Goal: Transaction & Acquisition: Book appointment/travel/reservation

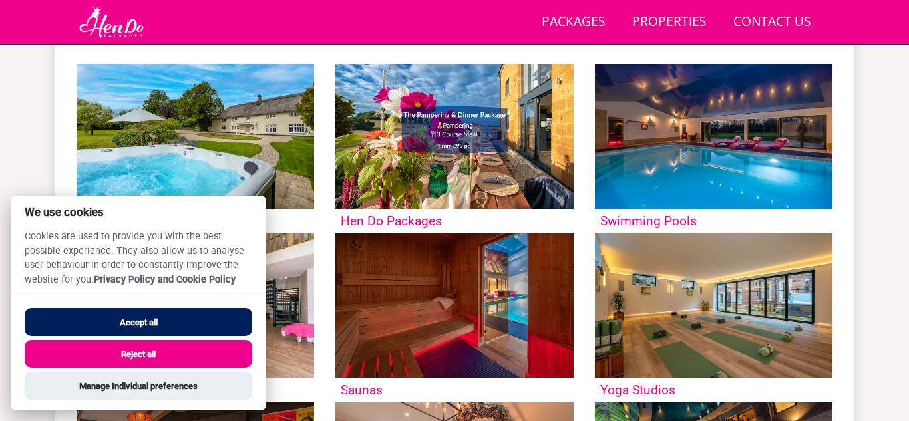
scroll to position [625, 0]
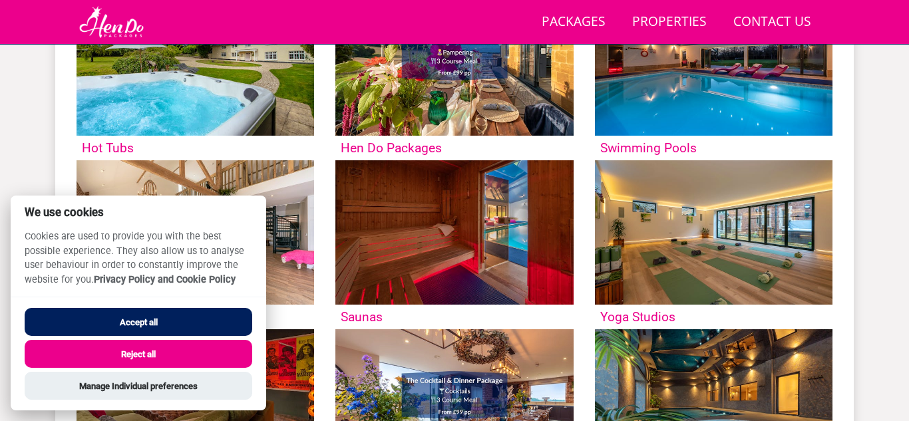
click at [63, 354] on button "Reject all" at bounding box center [138, 354] width 227 height 28
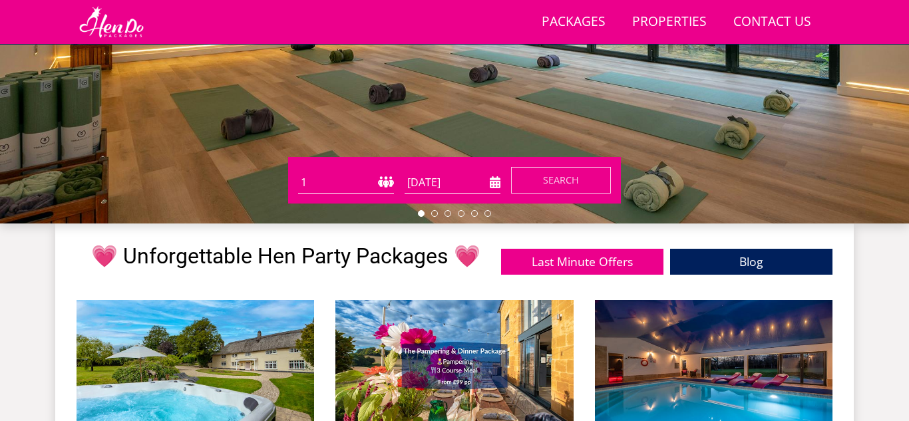
scroll to position [319, 0]
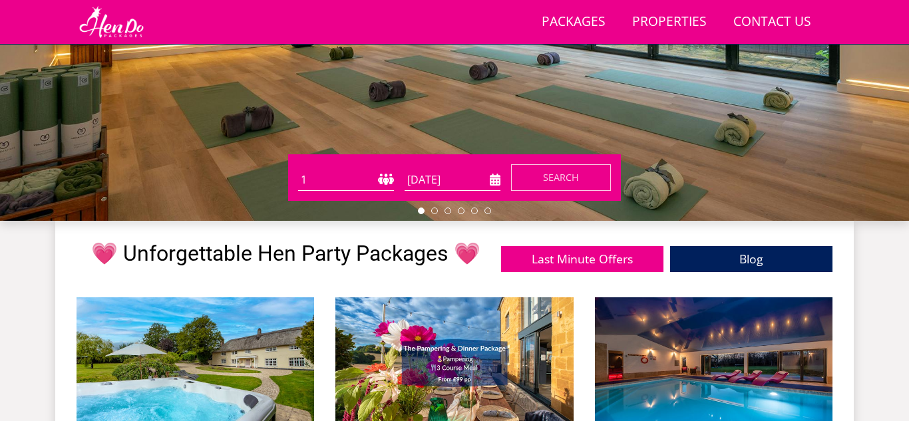
click at [379, 177] on select "1 2 3 4 5 6 7 8 9 10 11 12 13 14 15 16 17 18 19 20 21 22 23 24 25 26 27 28 29 3…" at bounding box center [346, 180] width 96 height 22
select select "17"
click at [298, 169] on select "1 2 3 4 5 6 7 8 9 10 11 12 13 14 15 16 17 18 19 20 21 22 23 24 25 26 27 28 29 3…" at bounding box center [346, 180] width 96 height 22
click at [493, 180] on input "[DATE]" at bounding box center [452, 180] width 96 height 22
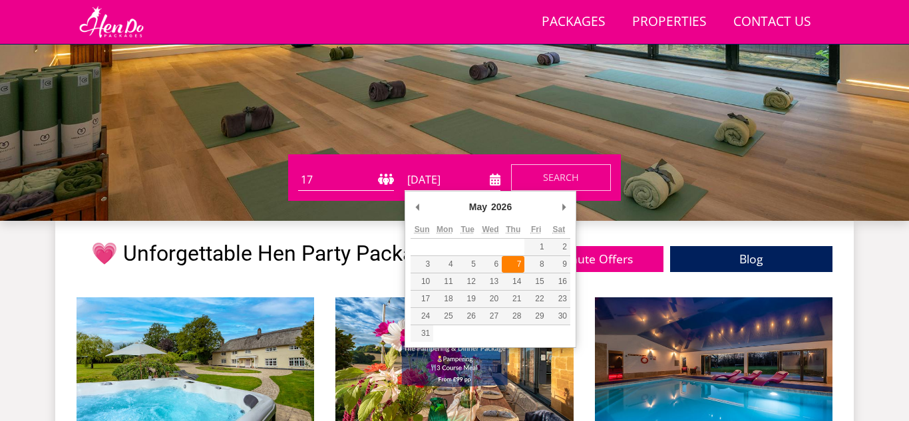
type input "[DATE]"
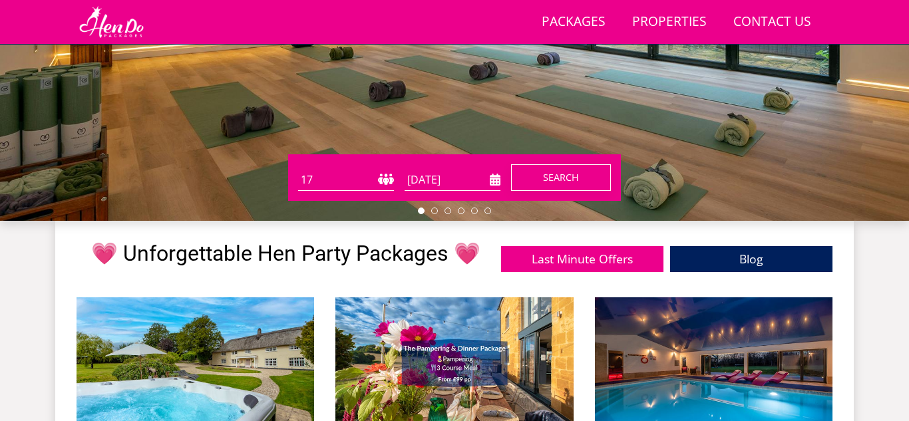
click at [539, 184] on button "Search" at bounding box center [561, 177] width 100 height 27
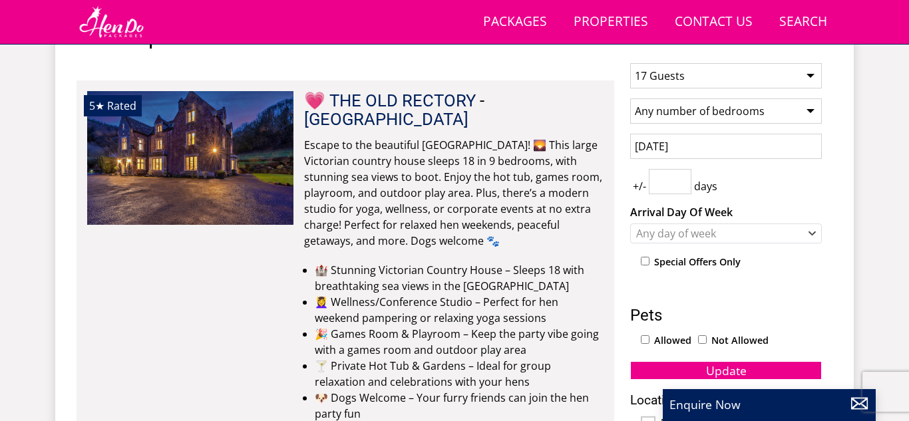
scroll to position [551, 0]
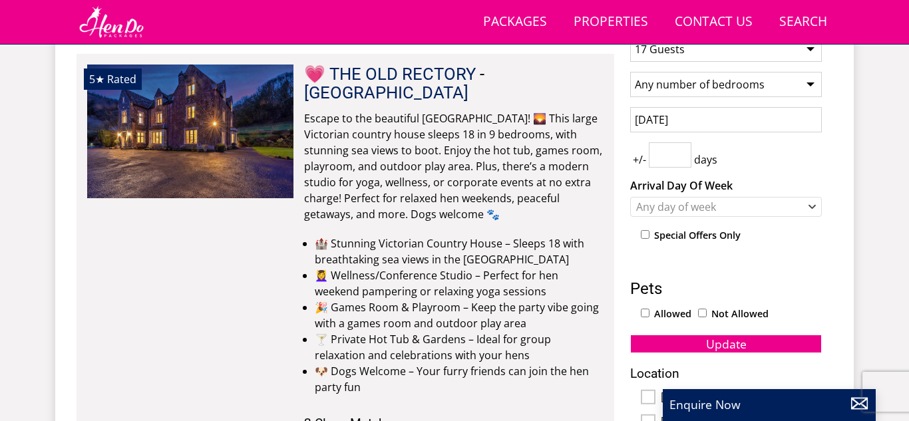
click at [671, 155] on input "number" at bounding box center [669, 154] width 43 height 25
type input "3"
click at [682, 341] on button "Update" at bounding box center [726, 344] width 192 height 19
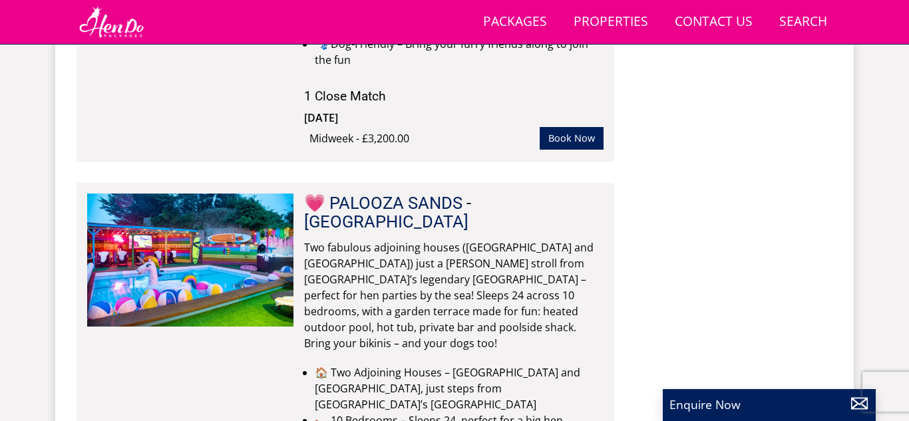
scroll to position [9996, 0]
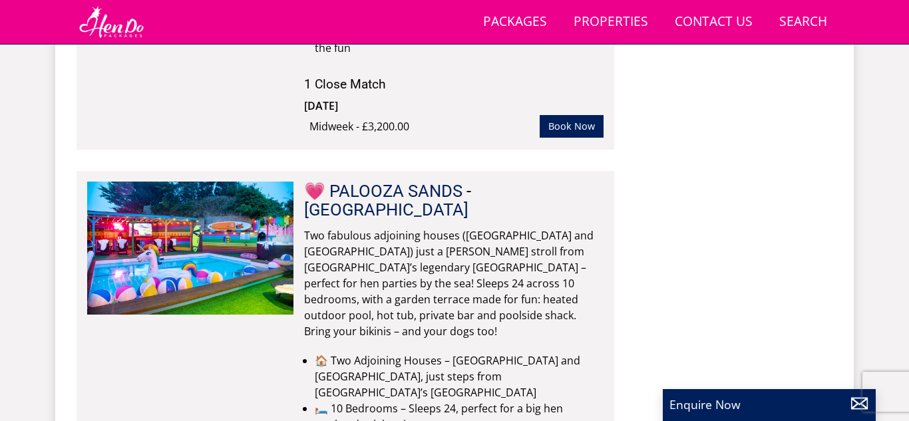
select select "17"
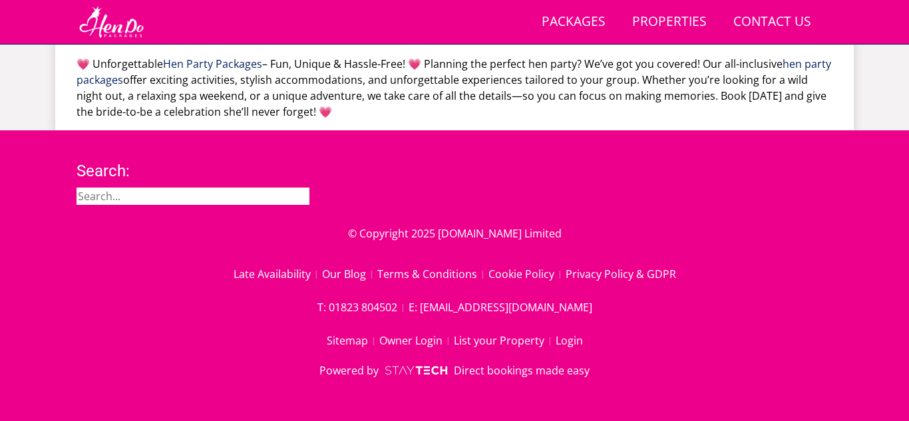
scroll to position [319, 0]
